Goal: Browse casually

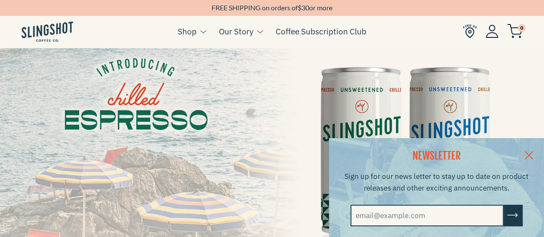
scroll to position [103, 0]
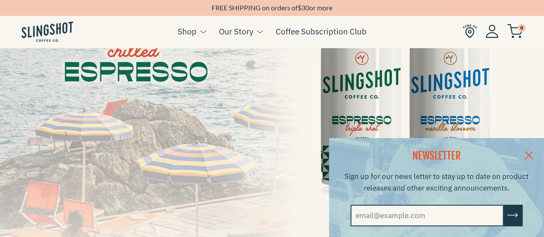
click at [536, 152] on link at bounding box center [529, 154] width 30 height 33
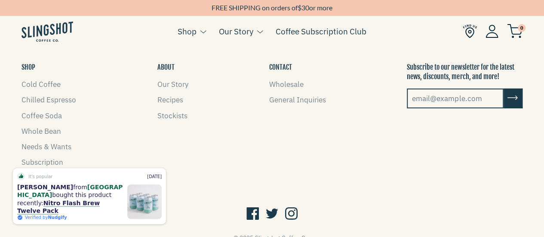
scroll to position [1254, 0]
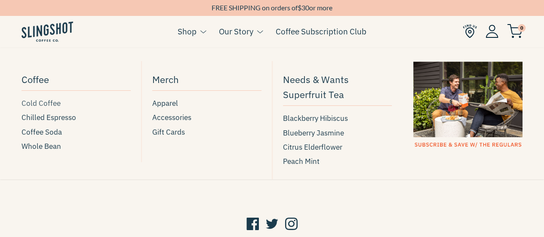
click at [39, 104] on span "Cold Coffee" at bounding box center [41, 104] width 39 height 12
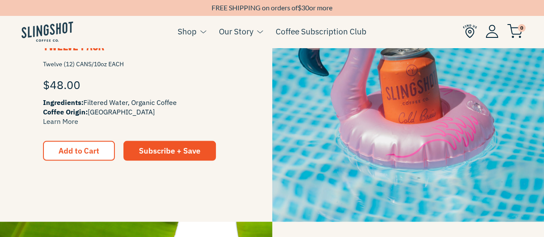
scroll to position [797, 0]
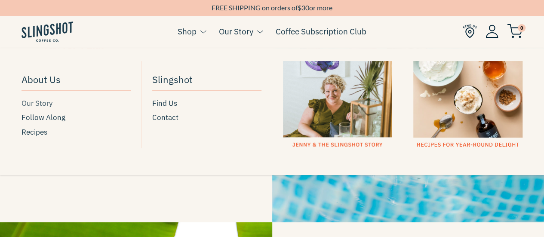
click at [36, 105] on span "Our Story" at bounding box center [37, 104] width 31 height 12
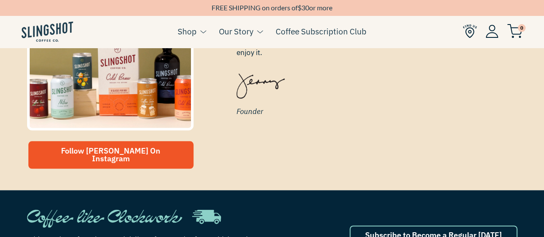
scroll to position [410, 0]
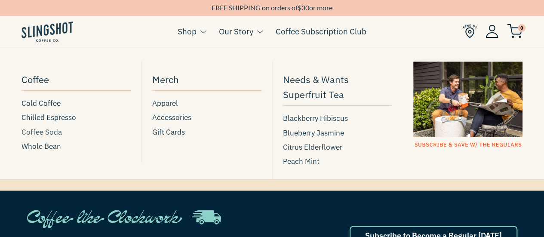
click at [38, 130] on span "Coffee Soda" at bounding box center [42, 132] width 40 height 12
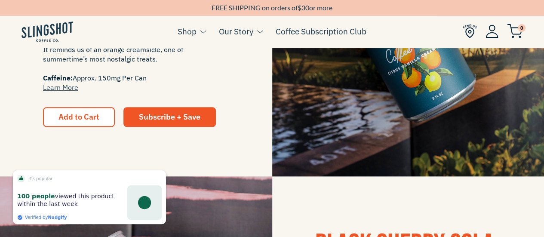
scroll to position [297, 0]
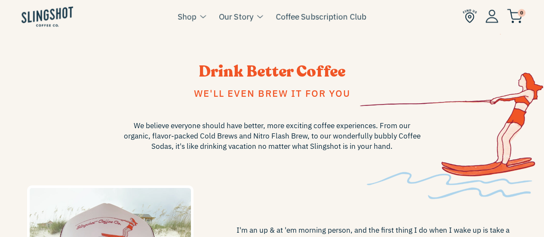
scroll to position [410, 0]
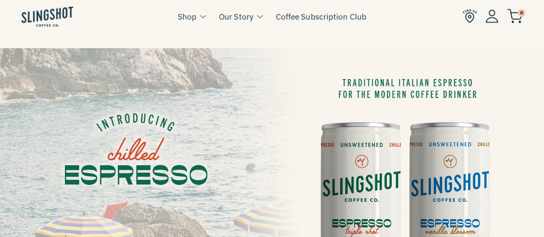
scroll to position [1254, 0]
